Goal: Navigation & Orientation: Understand site structure

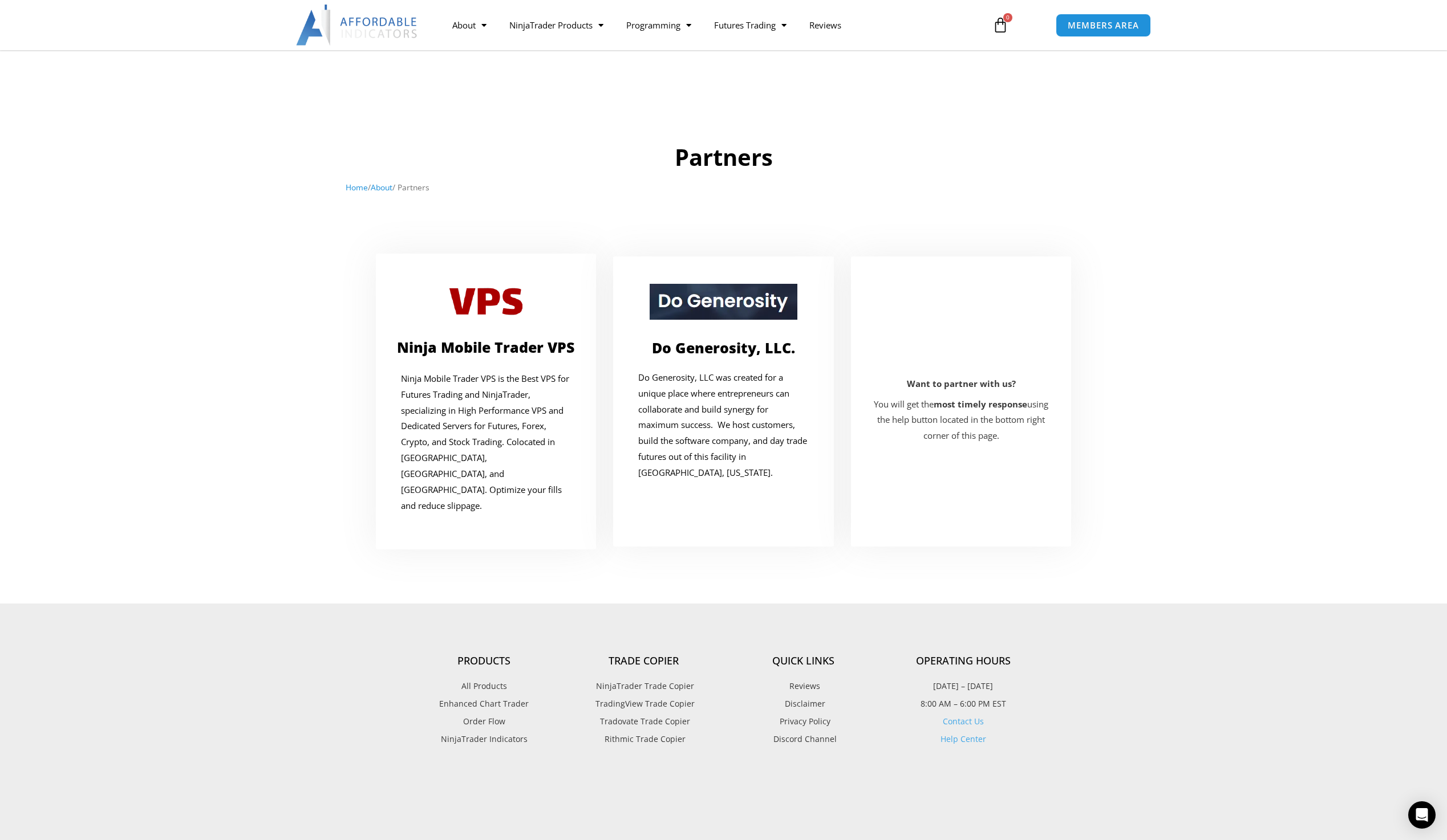
scroll to position [114, 0]
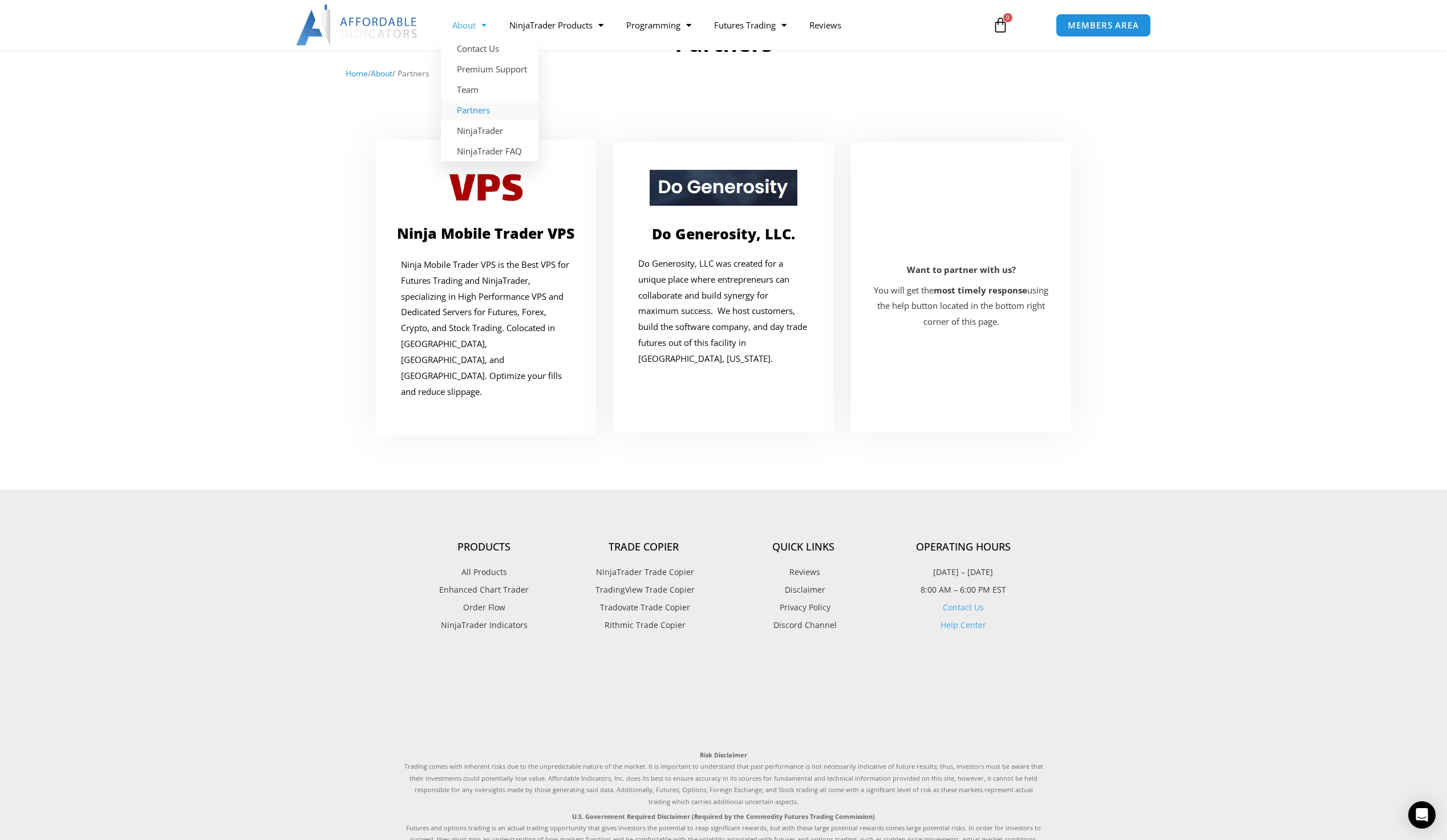
click at [466, 19] on link "About" at bounding box center [469, 25] width 57 height 27
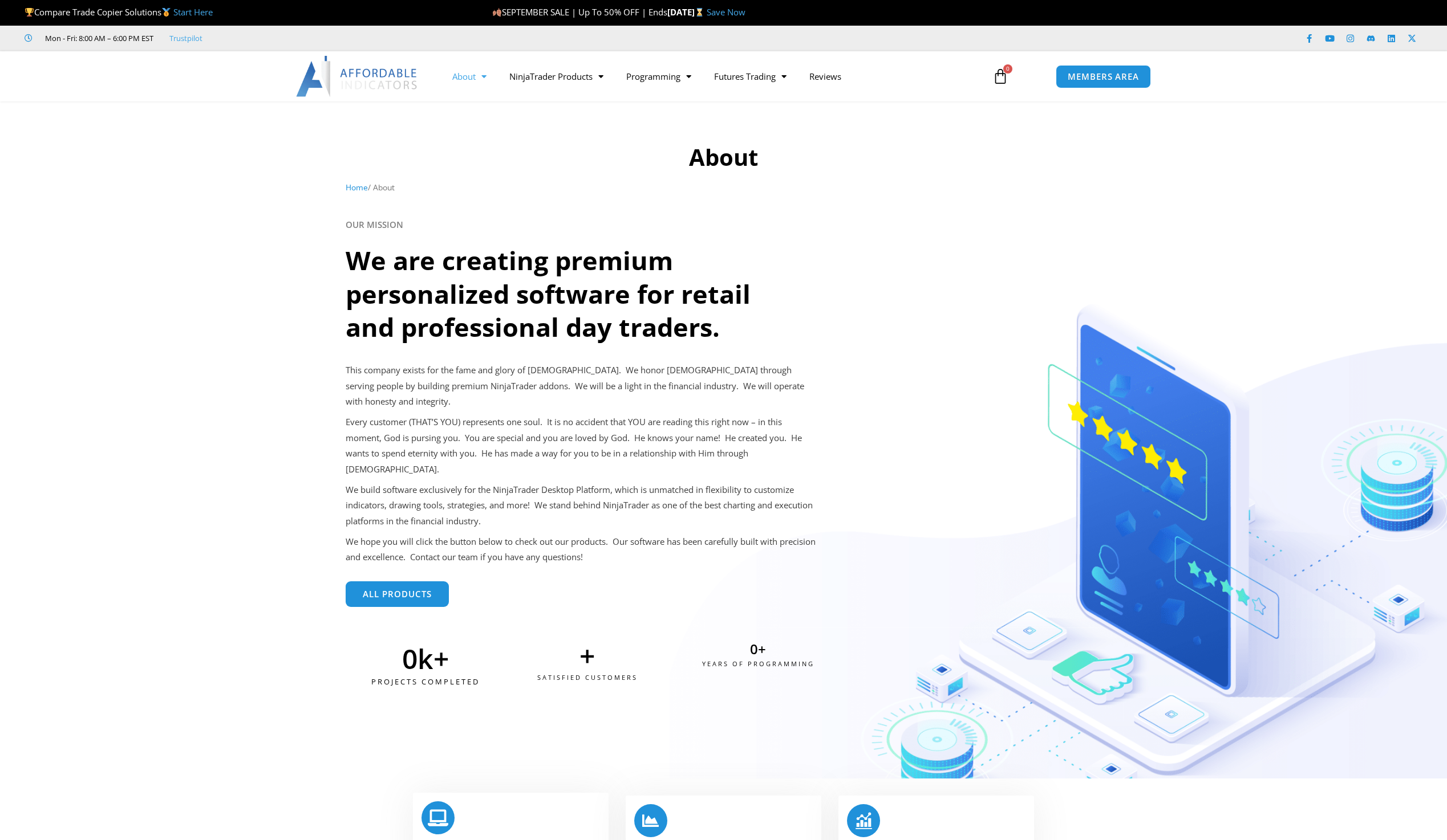
click at [388, 71] on img at bounding box center [357, 76] width 122 height 41
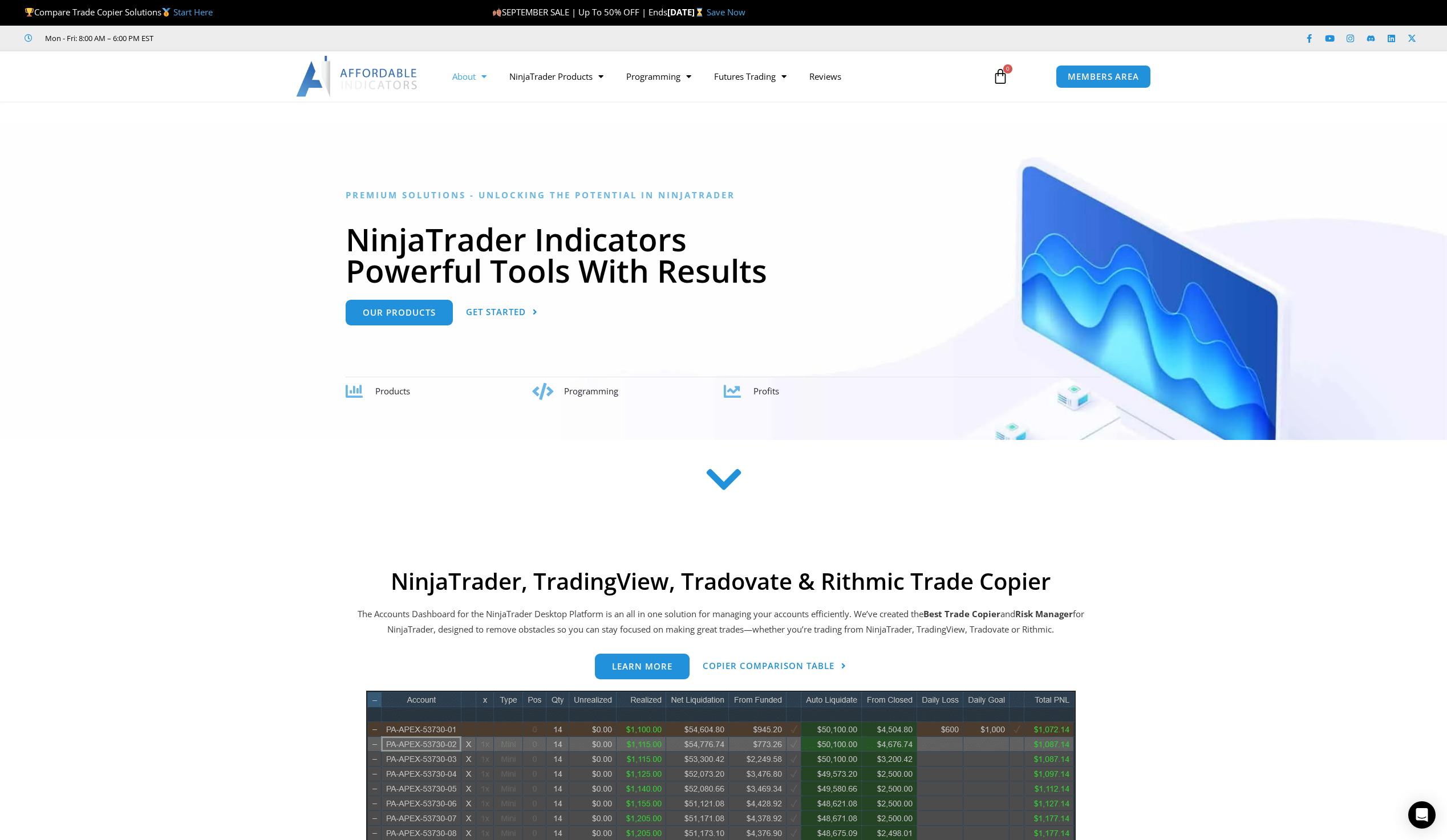
click at [454, 82] on link "About" at bounding box center [469, 76] width 57 height 27
